Goal: Ask a question

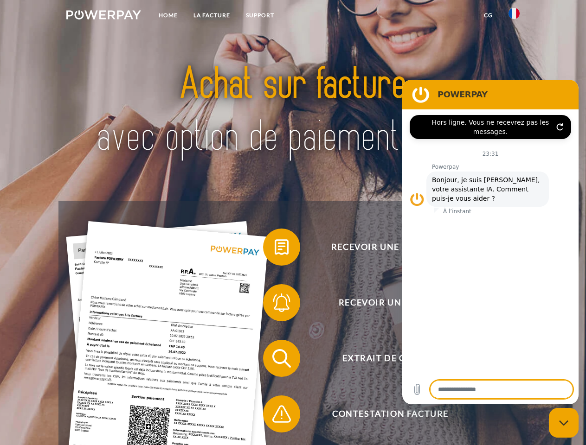
click at [103, 16] on img at bounding box center [103, 14] width 75 height 9
click at [514, 16] on img at bounding box center [514, 13] width 11 height 11
click at [488, 15] on link "CG" at bounding box center [488, 15] width 25 height 17
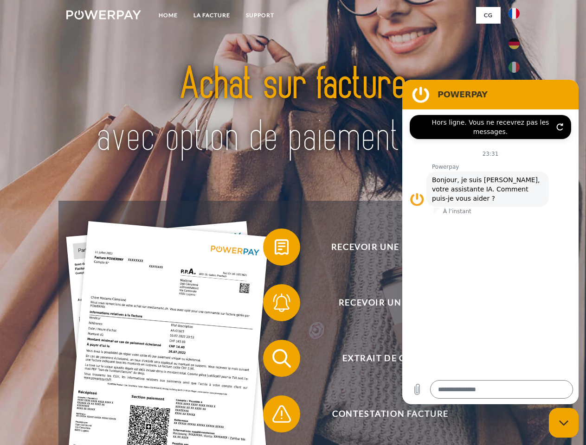
click at [275, 249] on span at bounding box center [268, 247] width 46 height 46
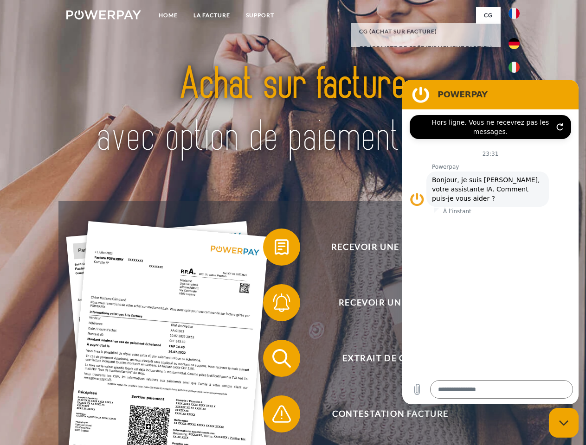
click at [275, 305] on span at bounding box center [268, 303] width 46 height 46
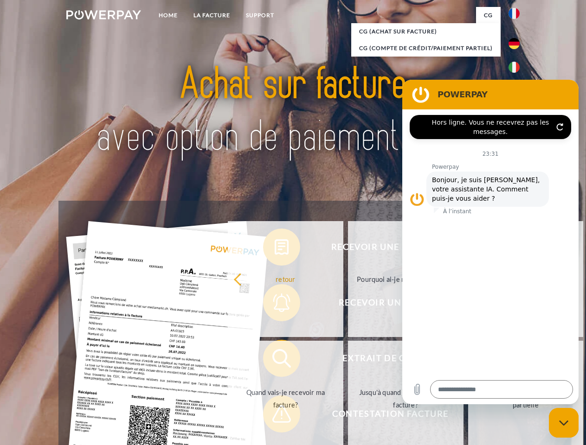
click at [348, 361] on link "Jusqu'à quand dois-je payer ma facture?" at bounding box center [406, 399] width 116 height 116
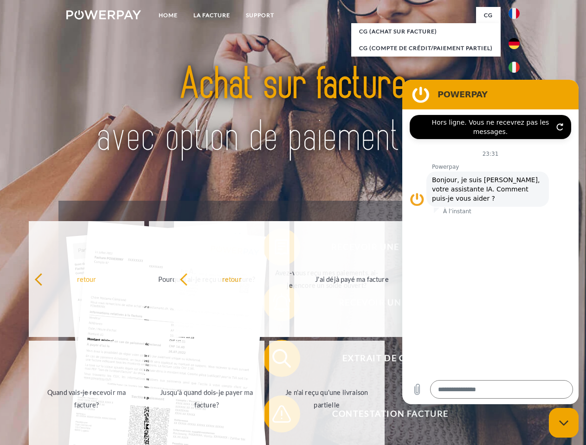
click at [275, 416] on span at bounding box center [268, 414] width 46 height 46
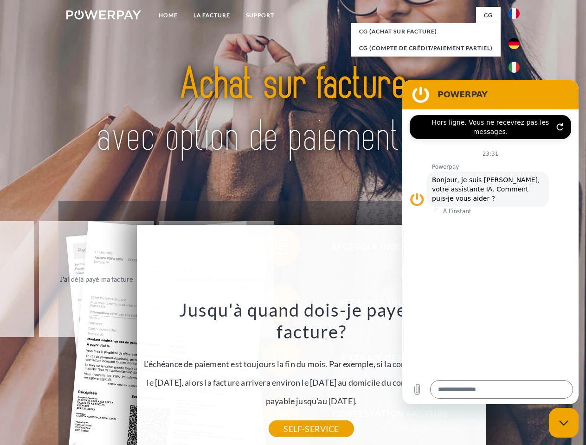
click at [564, 423] on icon "Fermer la fenêtre de messagerie" at bounding box center [564, 423] width 10 height 6
type textarea "*"
